Goal: Transaction & Acquisition: Book appointment/travel/reservation

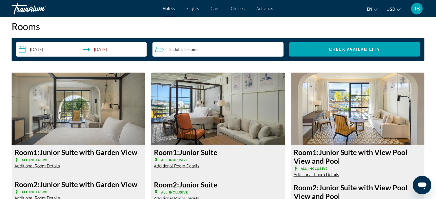
scroll to position [694, 0]
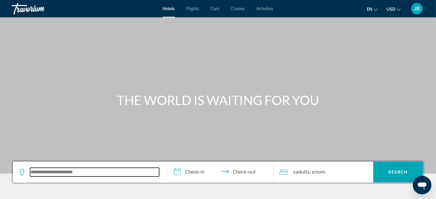
click at [121, 169] on input "Search widget" at bounding box center [94, 172] width 129 height 9
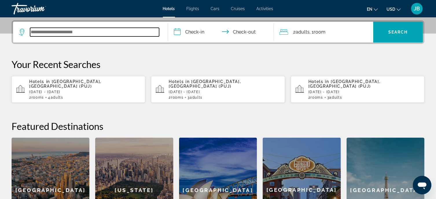
scroll to position [141, 0]
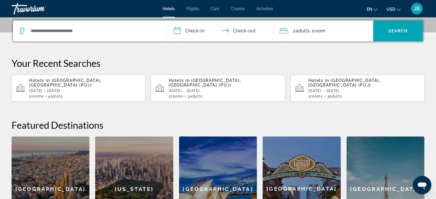
click at [350, 89] on p "[DATE] - [DATE]" at bounding box center [363, 91] width 111 height 4
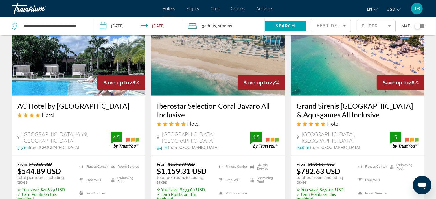
scroll to position [521, 0]
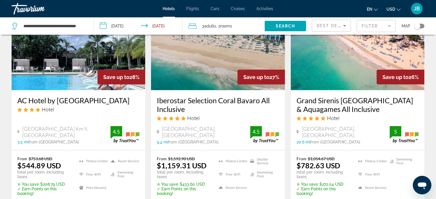
drag, startPoint x: 154, startPoint y: 91, endPoint x: 216, endPoint y: 102, distance: 63.2
click at [216, 102] on div "Iberostar Selection Coral Bavaro All Inclusive Hotel [GEOGRAPHIC_DATA], [GEOGRA…" at bounding box center [218, 120] width 134 height 60
copy h3 "Iberostar Selection Coral Bavaro All Inclusive"
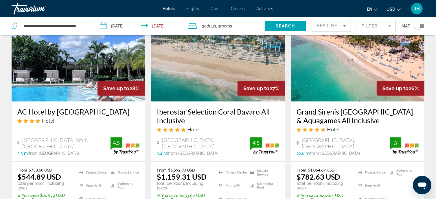
scroll to position [492, 0]
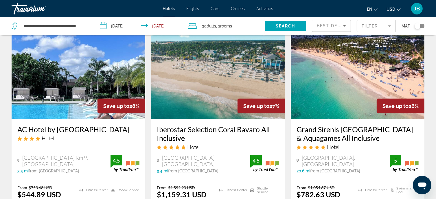
click at [102, 125] on h3 "AC Hotel by [GEOGRAPHIC_DATA]" at bounding box center [78, 129] width 122 height 9
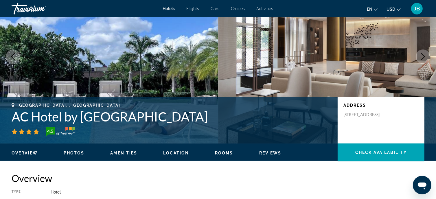
scroll to position [58, 0]
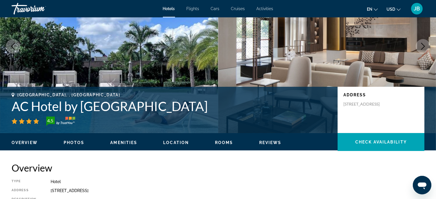
click at [422, 47] on icon "Next image" at bounding box center [423, 46] width 7 height 7
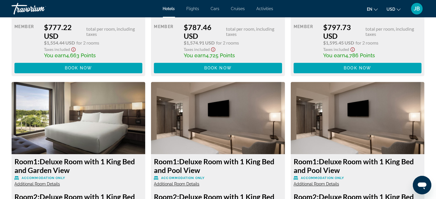
scroll to position [1533, 0]
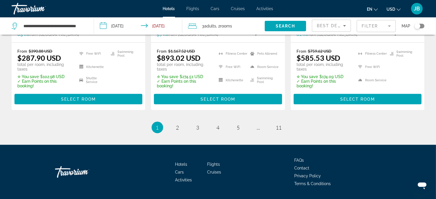
scroll to position [868, 0]
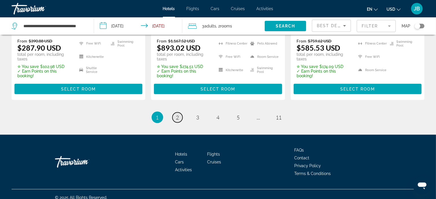
click at [178, 114] on span "2" at bounding box center [177, 117] width 3 height 6
